Goal: Task Accomplishment & Management: Use online tool/utility

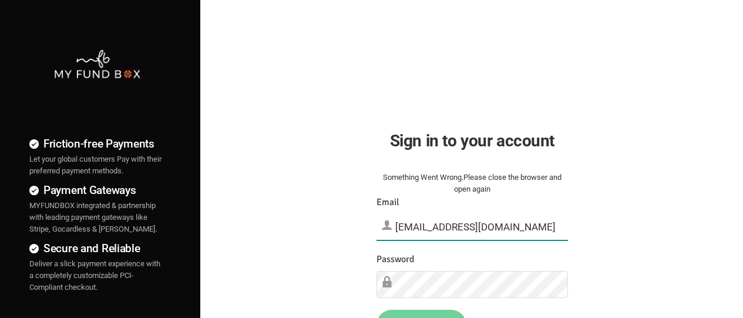
type input "[EMAIL_ADDRESS][DOMAIN_NAME]"
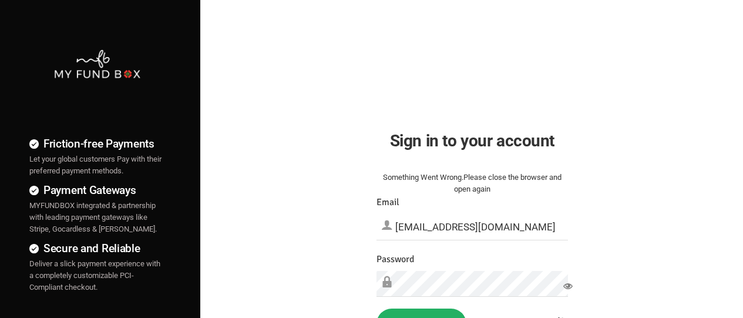
click at [421, 313] on button "Sign in" at bounding box center [422, 324] width 90 height 31
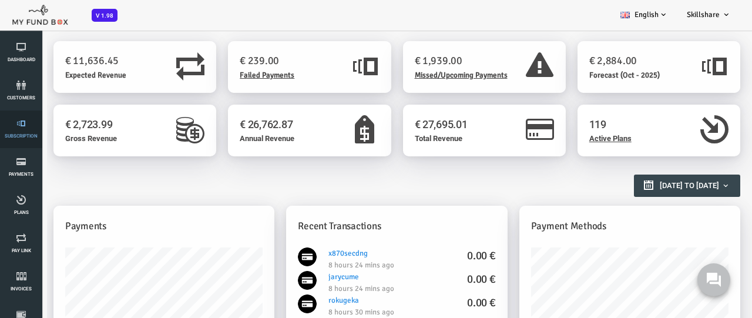
click at [21, 129] on link "Subscription" at bounding box center [21, 129] width 35 height 38
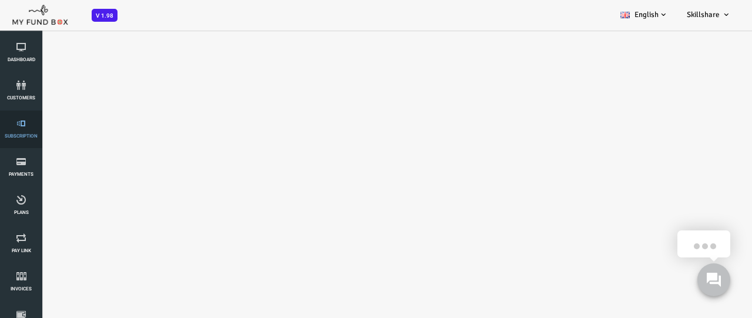
select select "100"
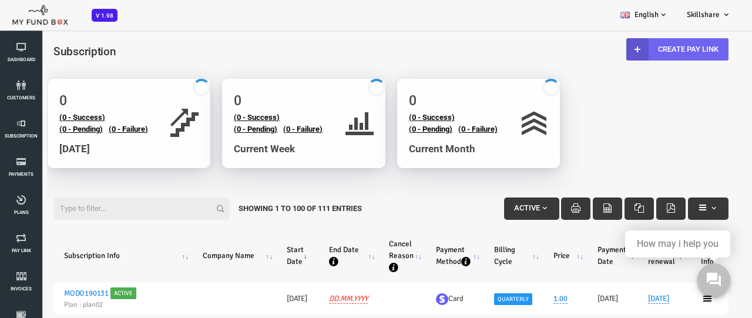
click at [646, 49] on link "Create Pay Link" at bounding box center [648, 49] width 102 height 22
